Goal: Transaction & Acquisition: Purchase product/service

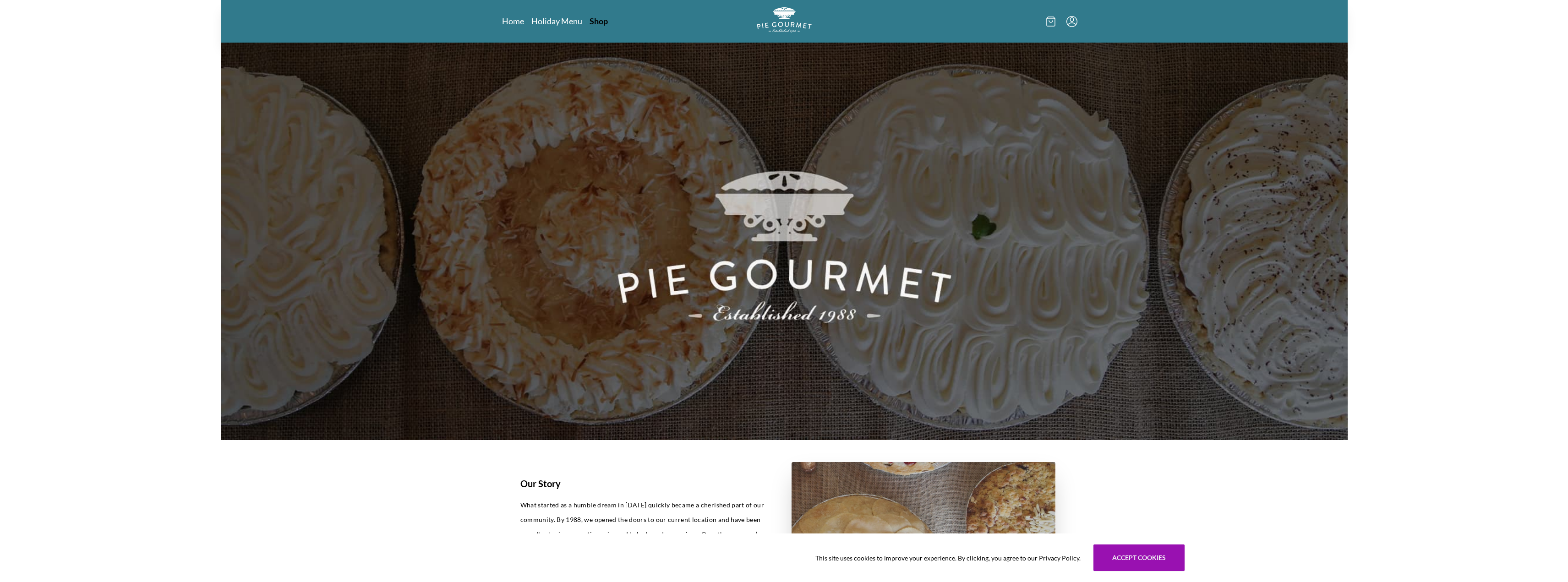
click at [598, 21] on link "Shop" at bounding box center [599, 21] width 18 height 11
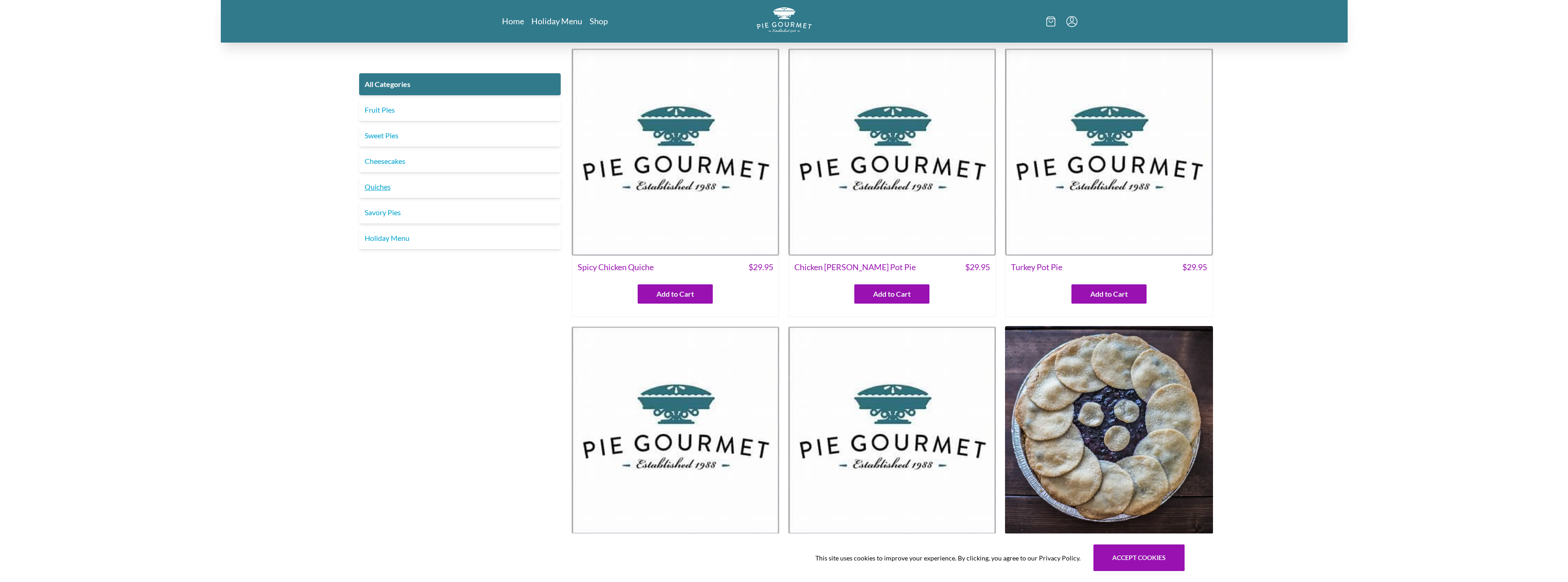
click at [379, 190] on link "Quiches" at bounding box center [459, 187] width 201 height 22
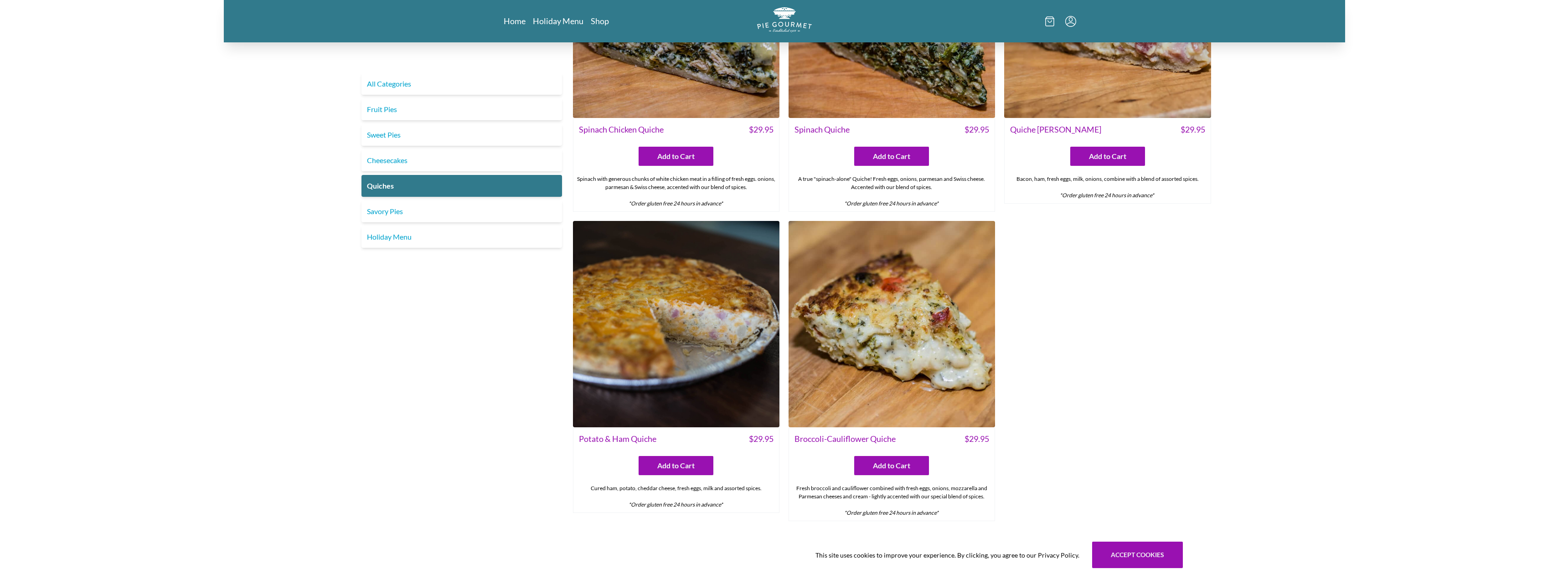
scroll to position [460, 0]
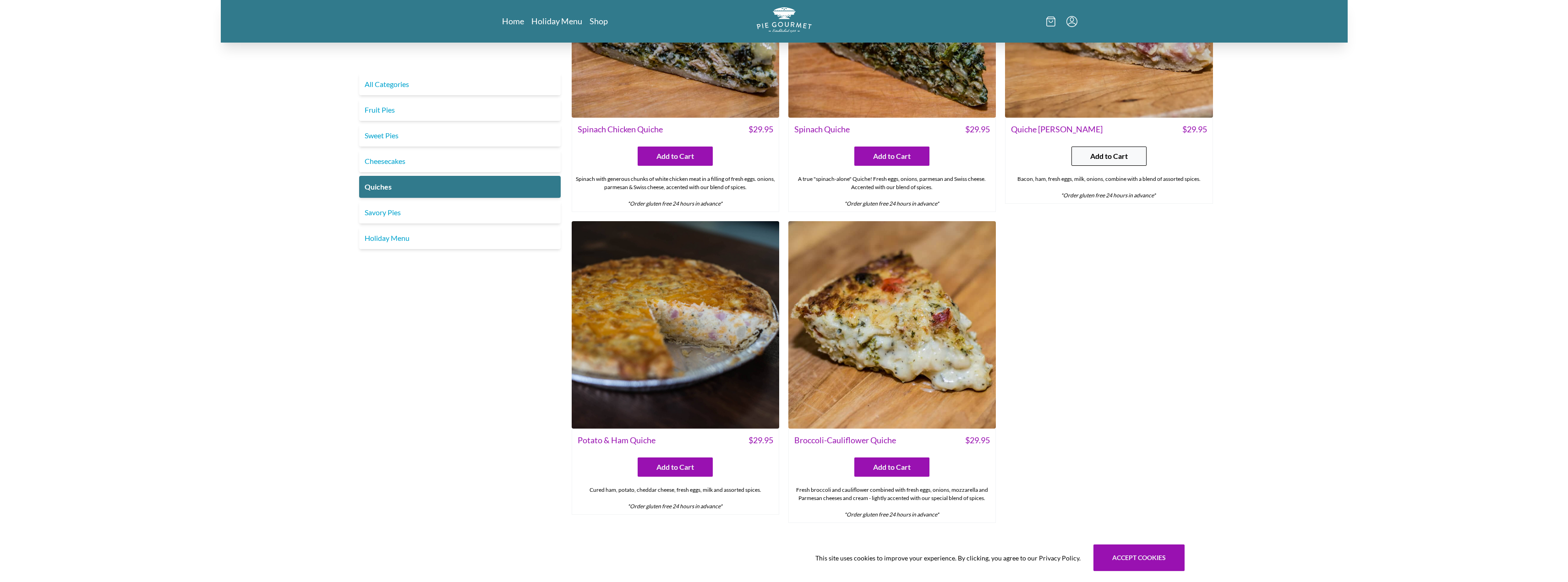
click at [1112, 157] on span "Add to Cart" at bounding box center [1109, 156] width 37 height 11
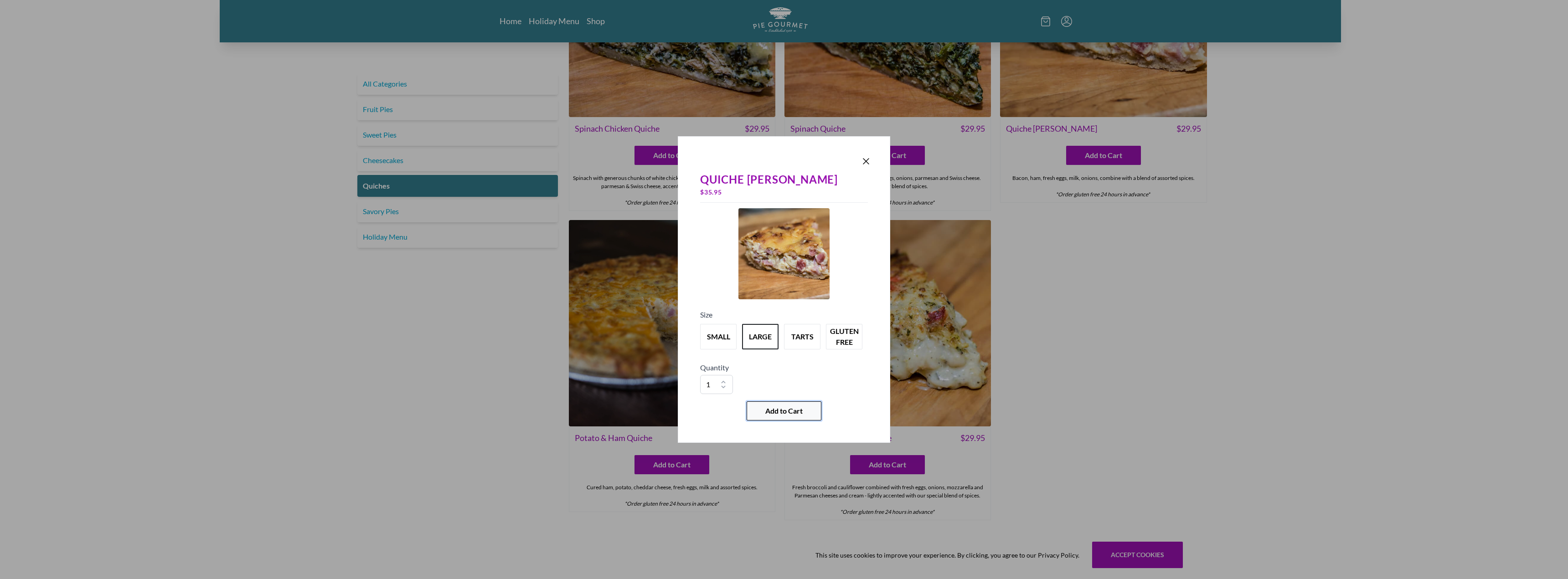
click at [781, 409] on span "Add to Cart" at bounding box center [783, 411] width 37 height 11
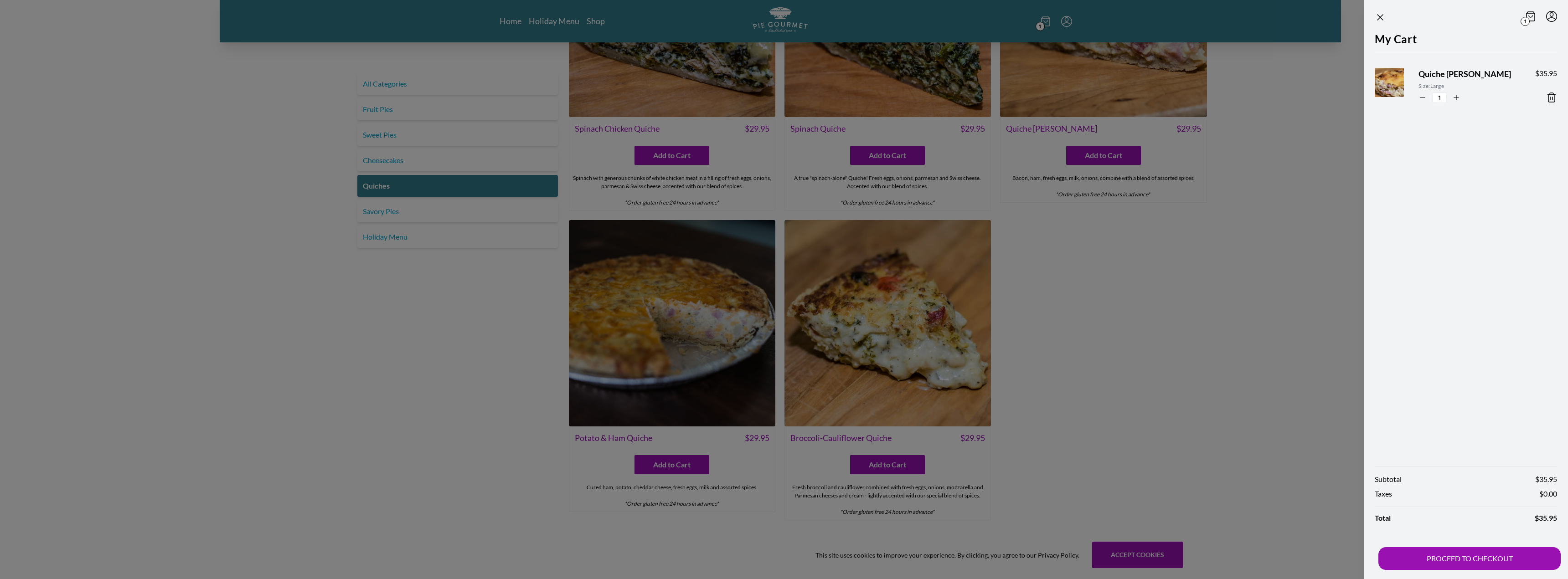
click at [1444, 200] on div "My Cart Quiche [PERSON_NAME] Size: Large 1 $ 35.95" at bounding box center [1466, 244] width 204 height 426
click at [1466, 561] on button "PROCEED TO CHECKOUT" at bounding box center [1469, 558] width 183 height 23
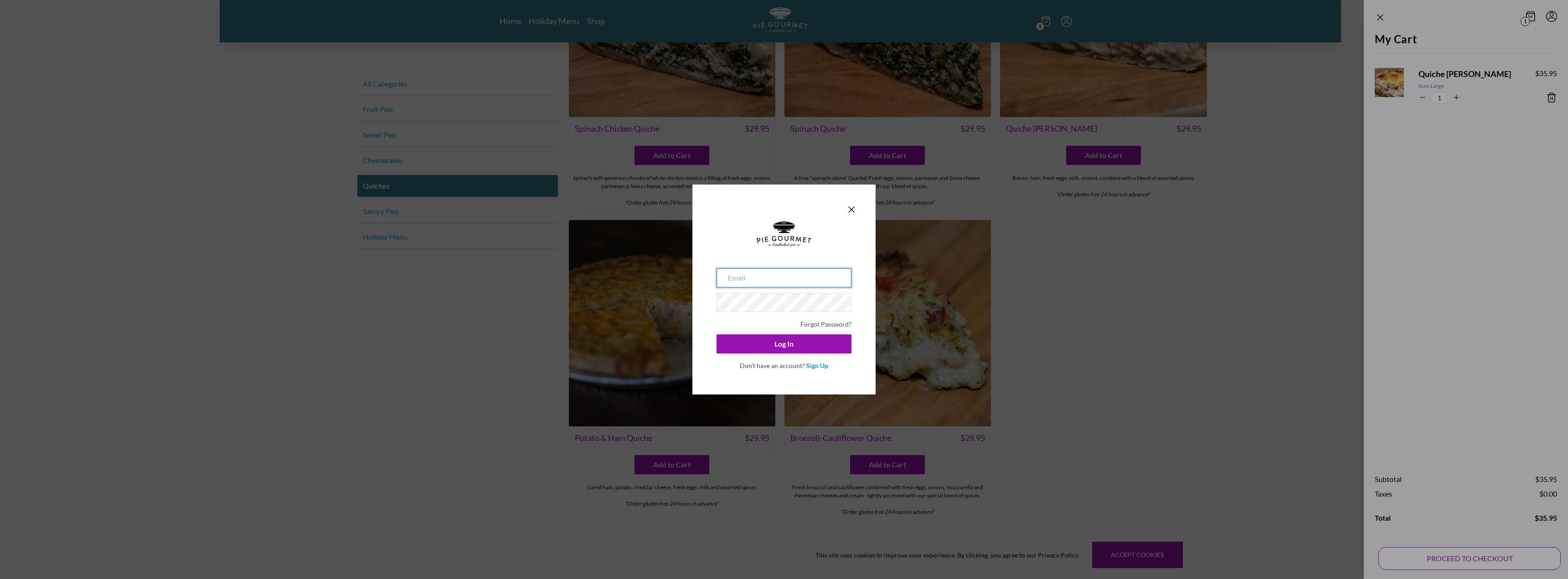
type input "[EMAIL_ADDRESS][DOMAIN_NAME]"
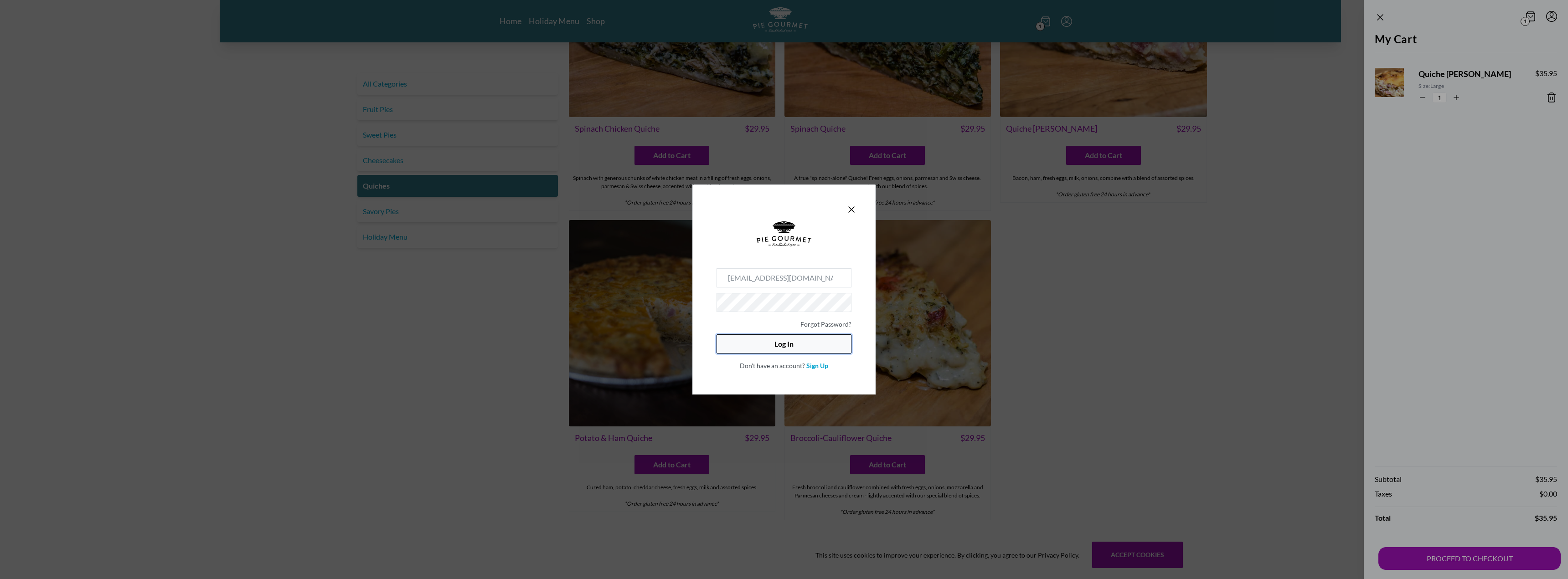
click at [807, 341] on button "Log In" at bounding box center [784, 344] width 135 height 19
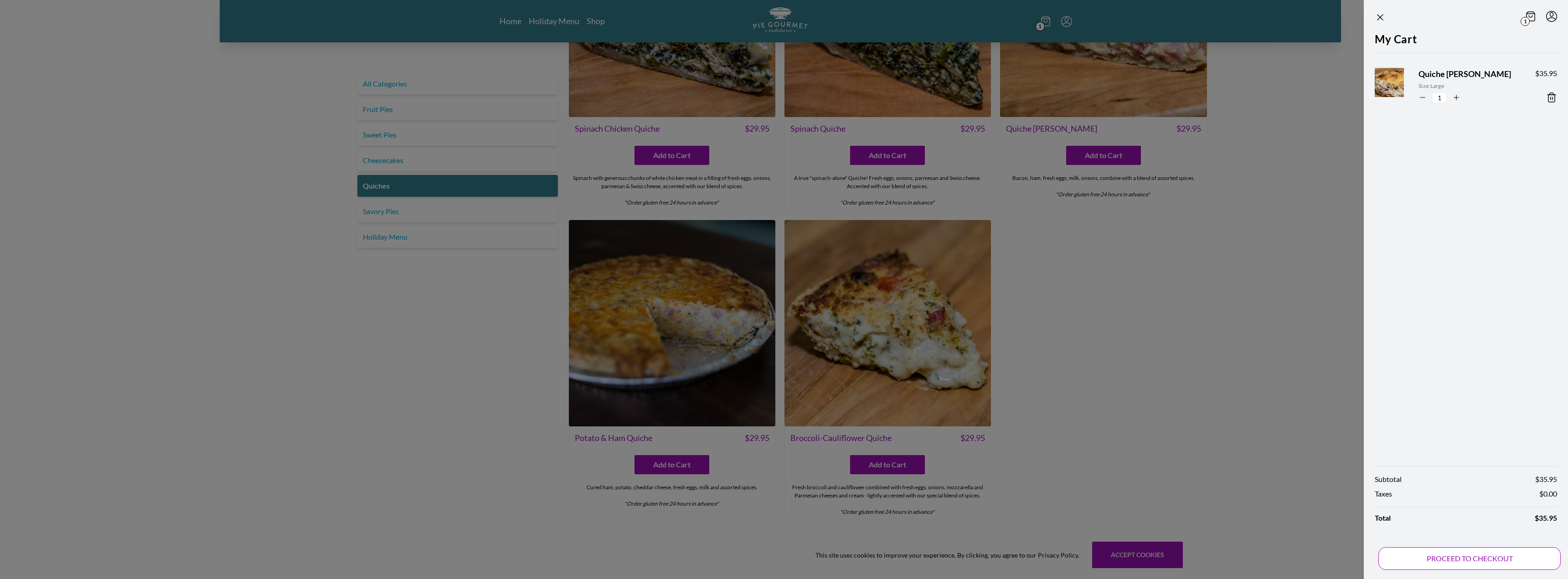
click at [1437, 561] on button "PROCEED TO CHECKOUT" at bounding box center [1469, 558] width 183 height 23
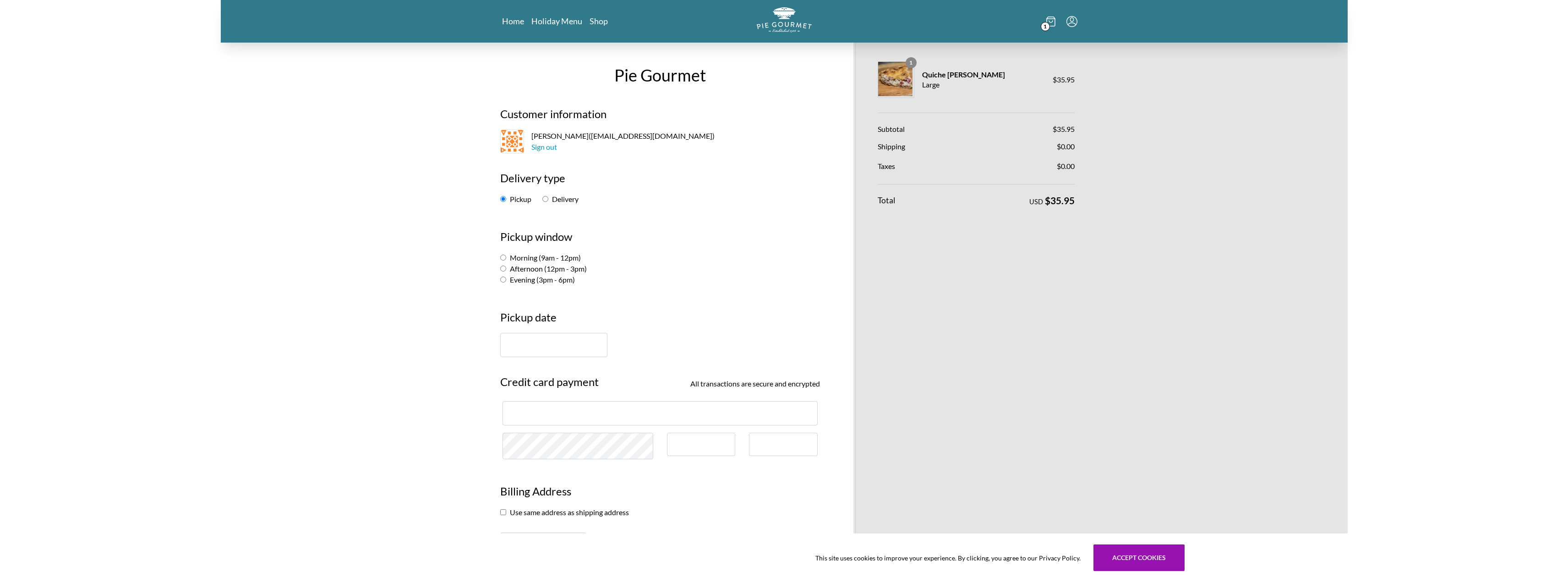
click at [503, 259] on input "Morning (9am - 12pm)" at bounding box center [503, 257] width 6 height 6
radio input "true"
click at [530, 340] on input "text" at bounding box center [554, 345] width 107 height 24
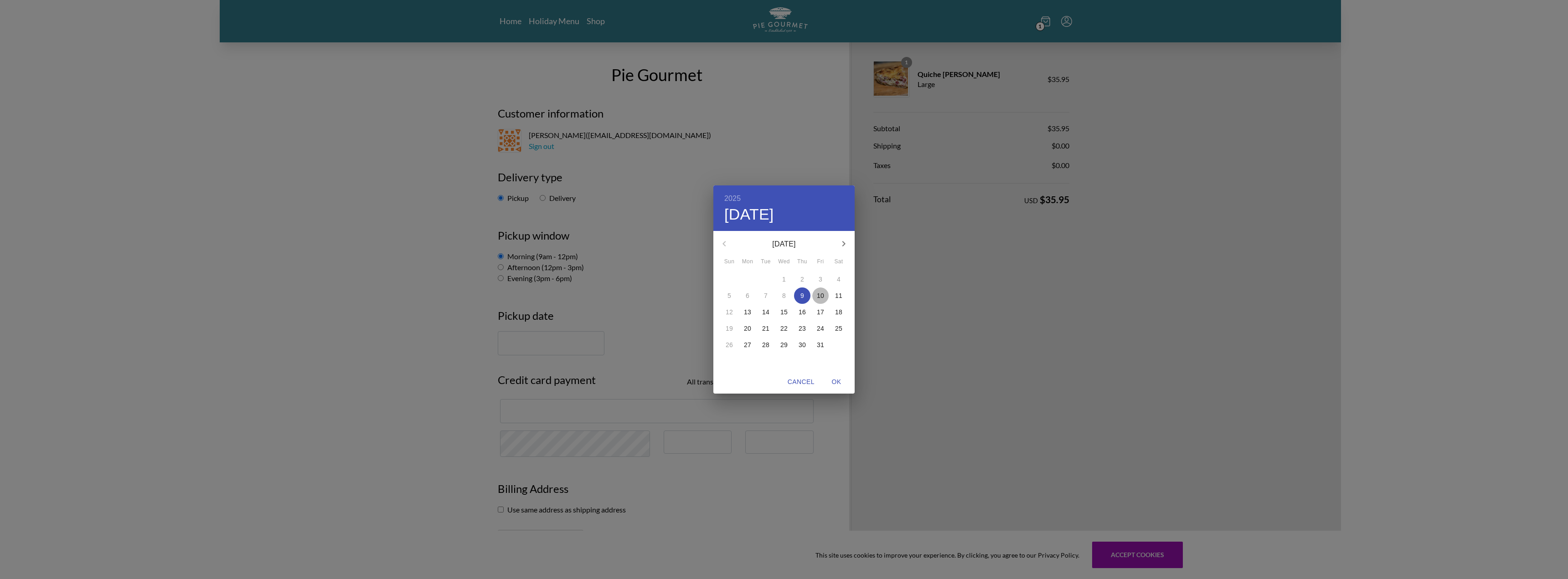
click at [823, 294] on p "10" at bounding box center [821, 296] width 7 height 9
click at [667, 288] on div "2025 Fri, Oct [DATE] Mon Tue Wed Thu Fri Sat 28 29 30 1 2 3 4 5 6 7 8 9 10 11 1…" at bounding box center [784, 290] width 1568 height 579
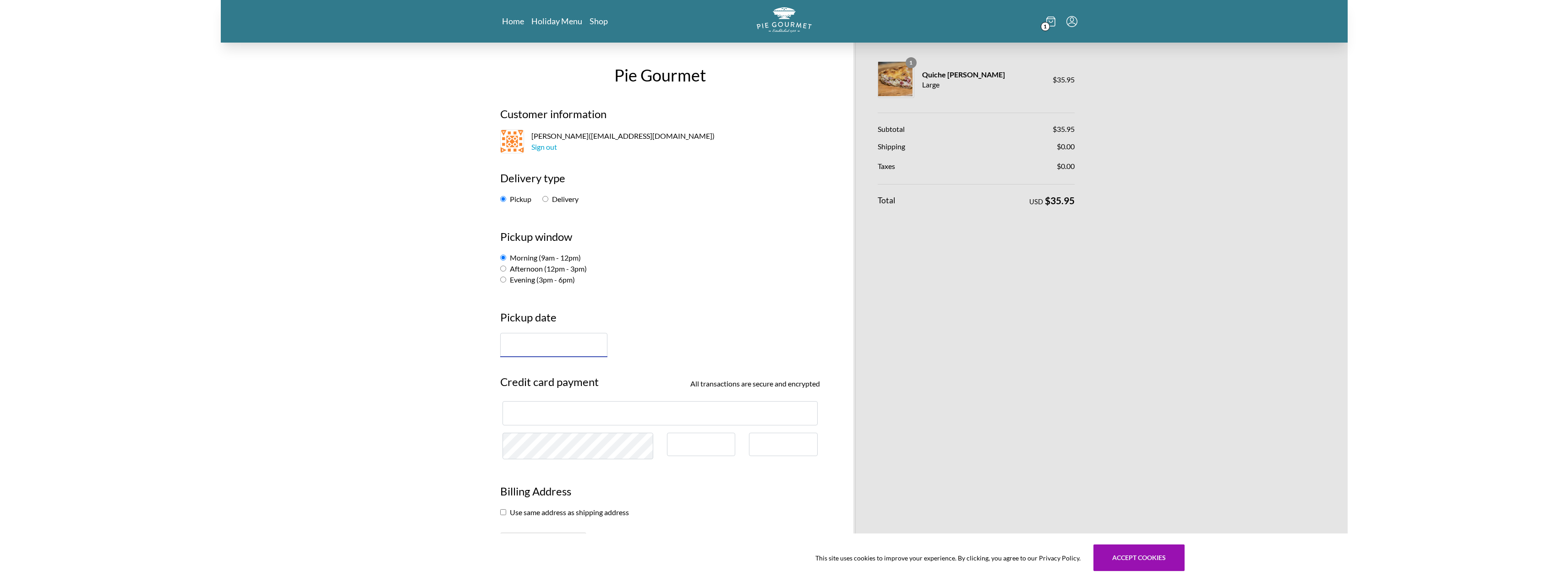
click at [588, 334] on input "text" at bounding box center [554, 345] width 107 height 24
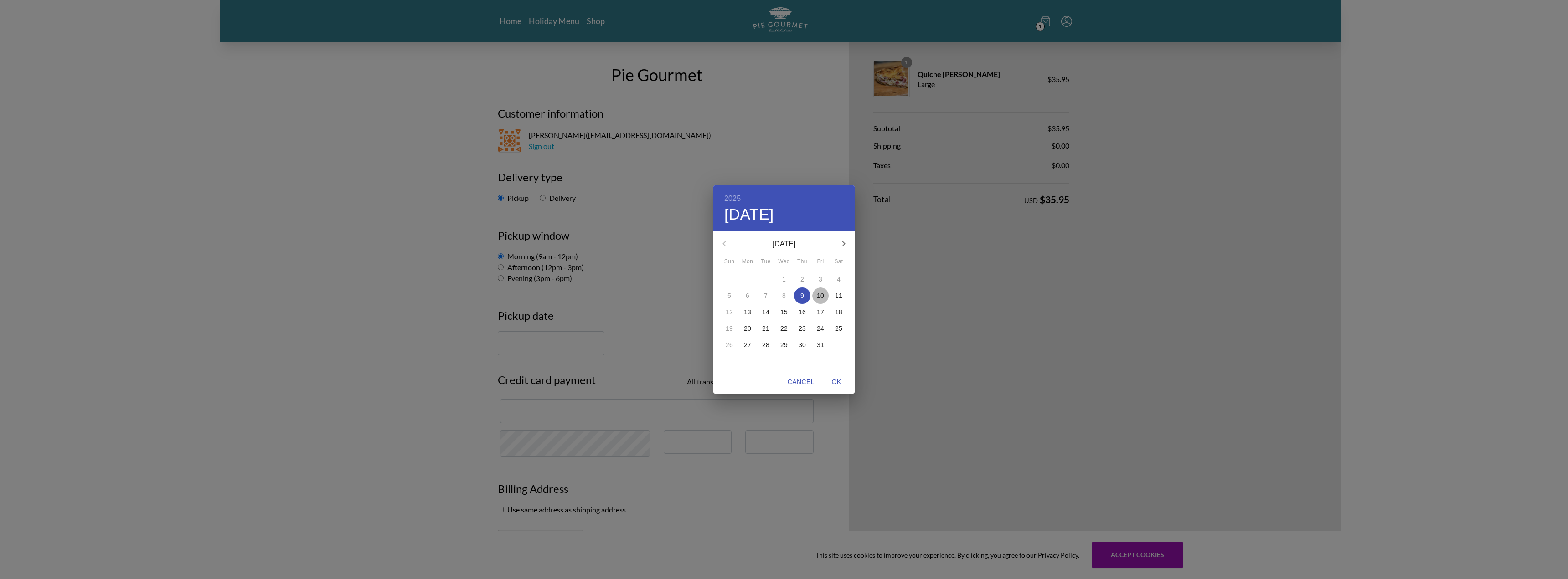
click at [822, 298] on p "10" at bounding box center [821, 296] width 7 height 9
click at [830, 380] on span "OK" at bounding box center [836, 382] width 22 height 12
type input "[DATE]"
